Goal: Obtain resource: Download file/media

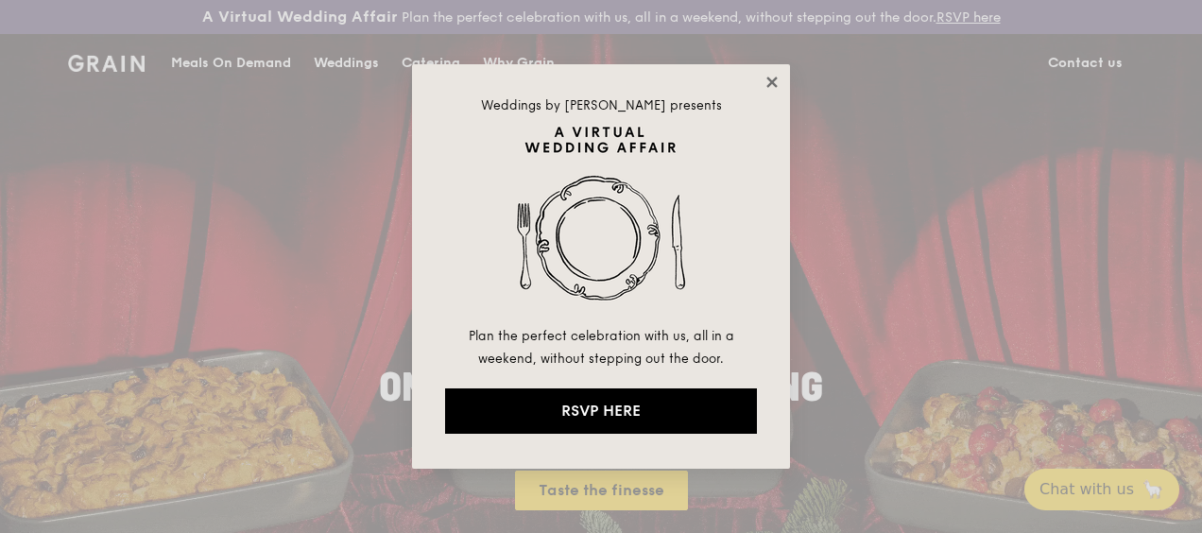
click at [775, 83] on icon at bounding box center [772, 82] width 17 height 17
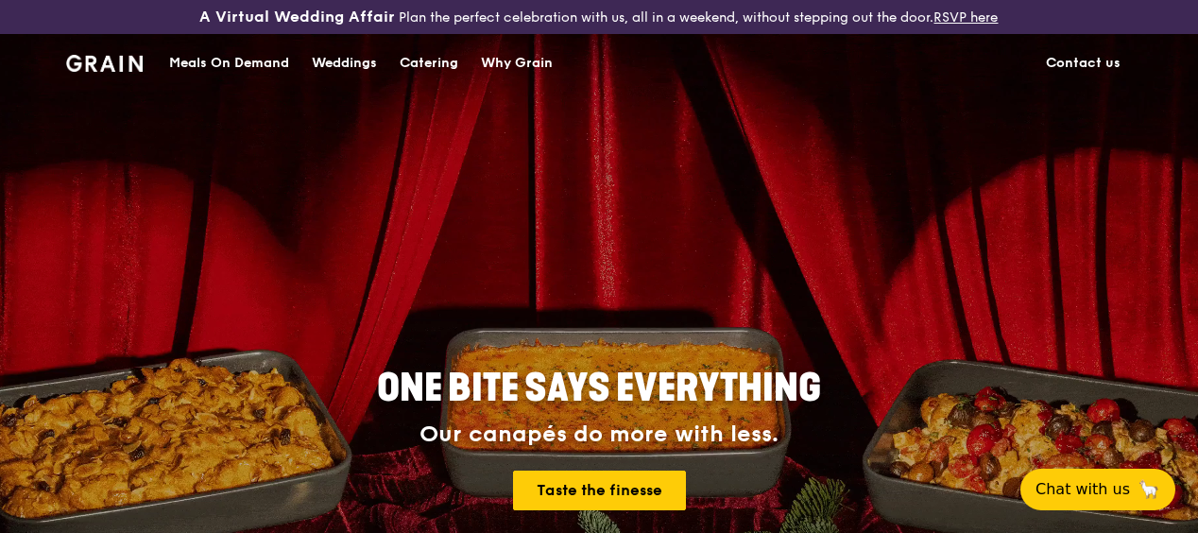
click at [427, 79] on div "Catering" at bounding box center [429, 63] width 59 height 57
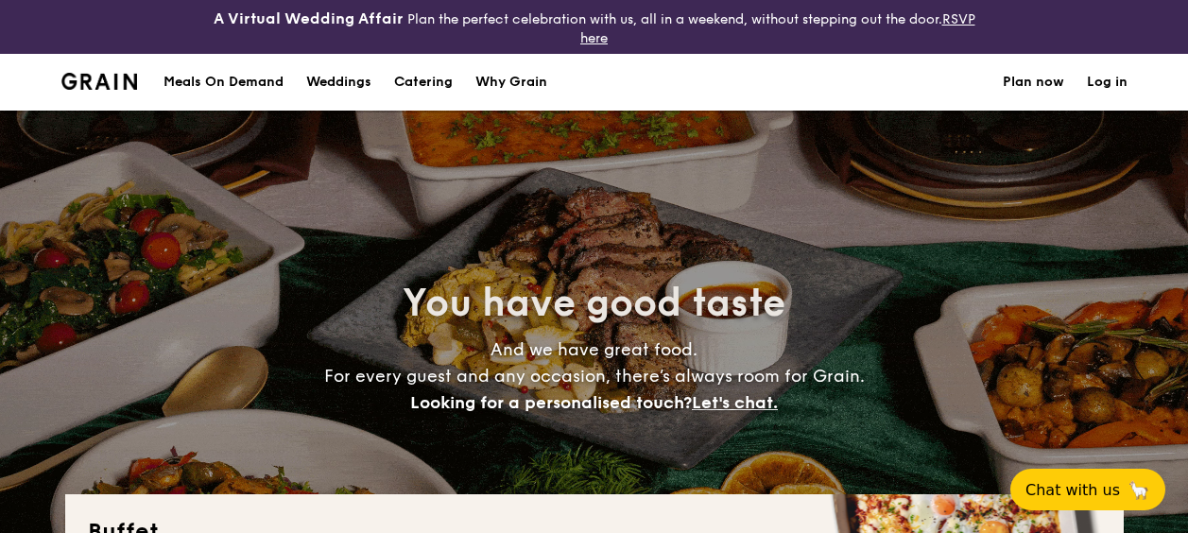
select select
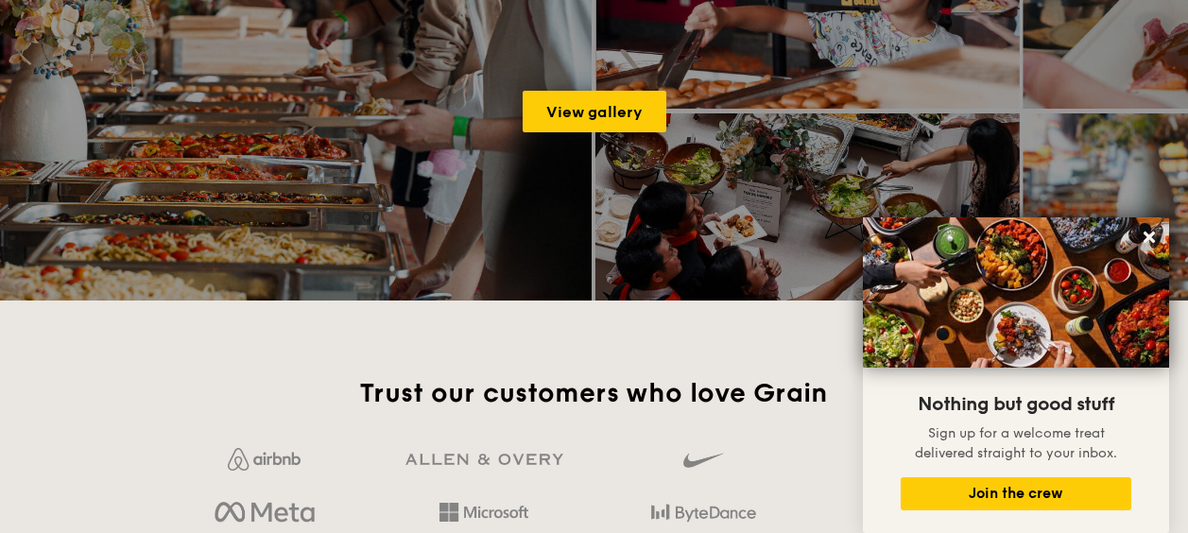
scroll to position [2836, 0]
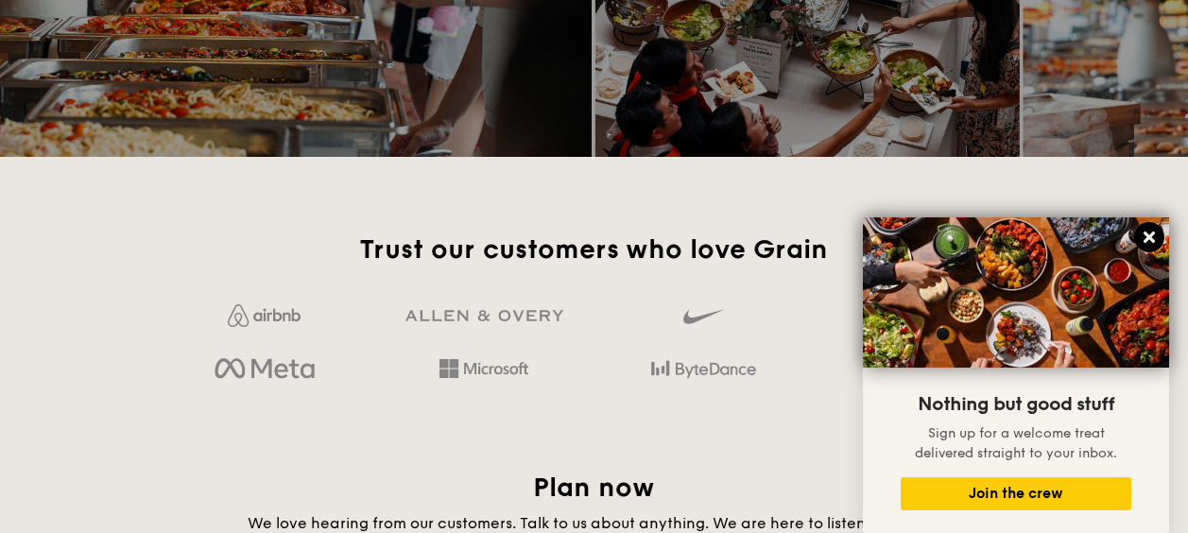
click at [1155, 235] on icon at bounding box center [1149, 237] width 17 height 17
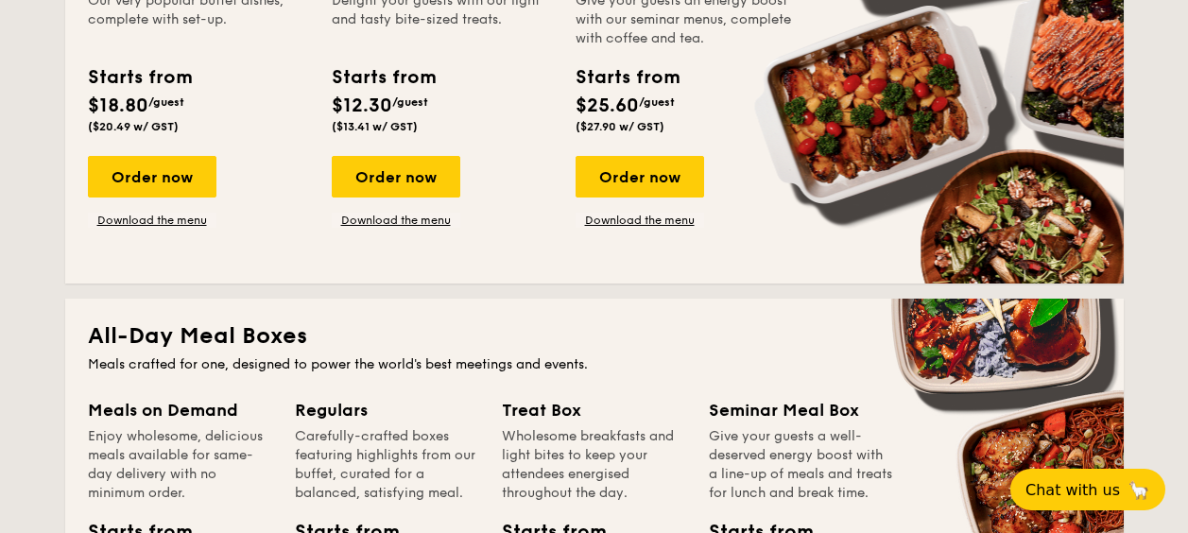
scroll to position [472, 0]
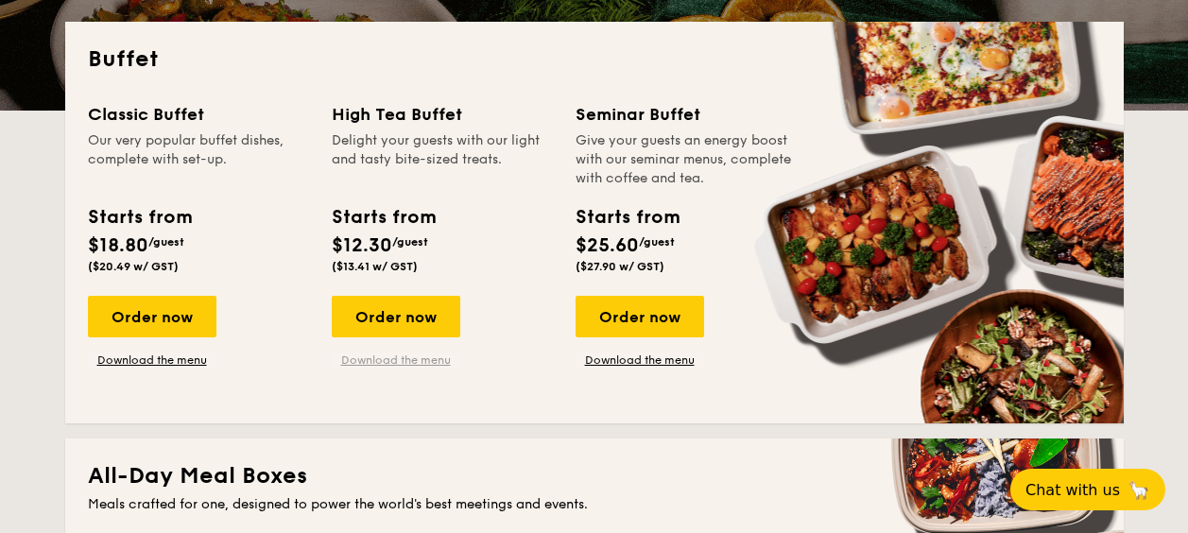
click at [410, 357] on link "Download the menu" at bounding box center [396, 359] width 129 height 15
